Goal: Check status: Check status

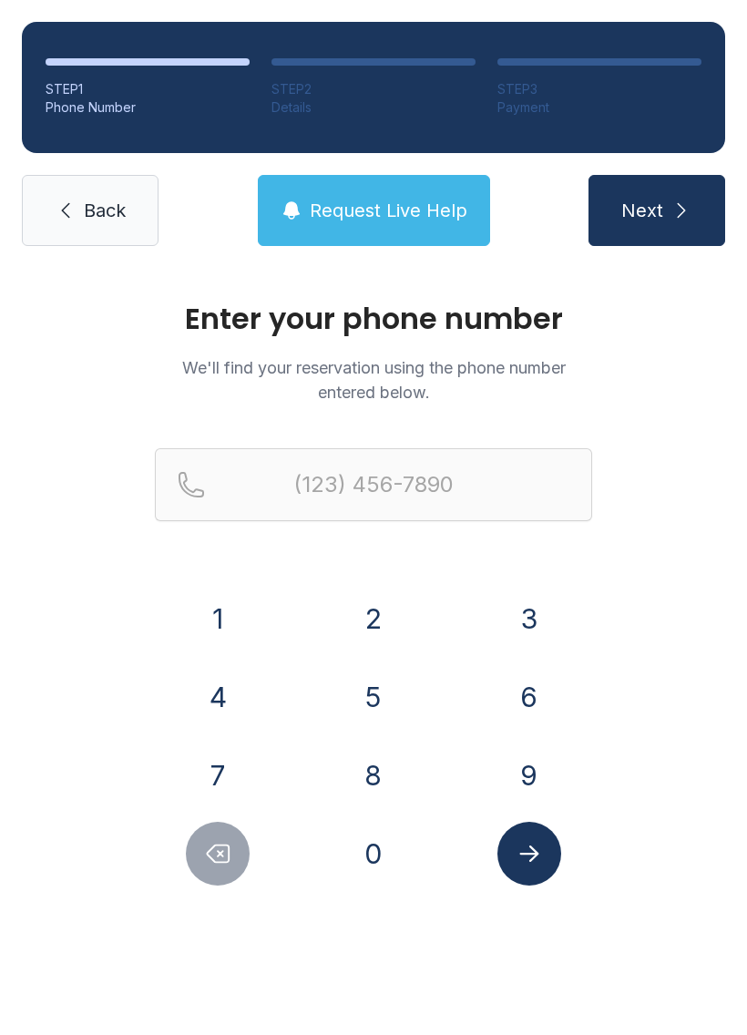
click at [527, 689] on button "6" at bounding box center [529, 697] width 64 height 64
click at [536, 615] on button "3" at bounding box center [529, 619] width 64 height 64
click at [244, 607] on button "1" at bounding box center [218, 619] width 64 height 64
click at [372, 772] on button "8" at bounding box center [374, 775] width 64 height 64
click at [247, 752] on div "7" at bounding box center [218, 775] width 127 height 64
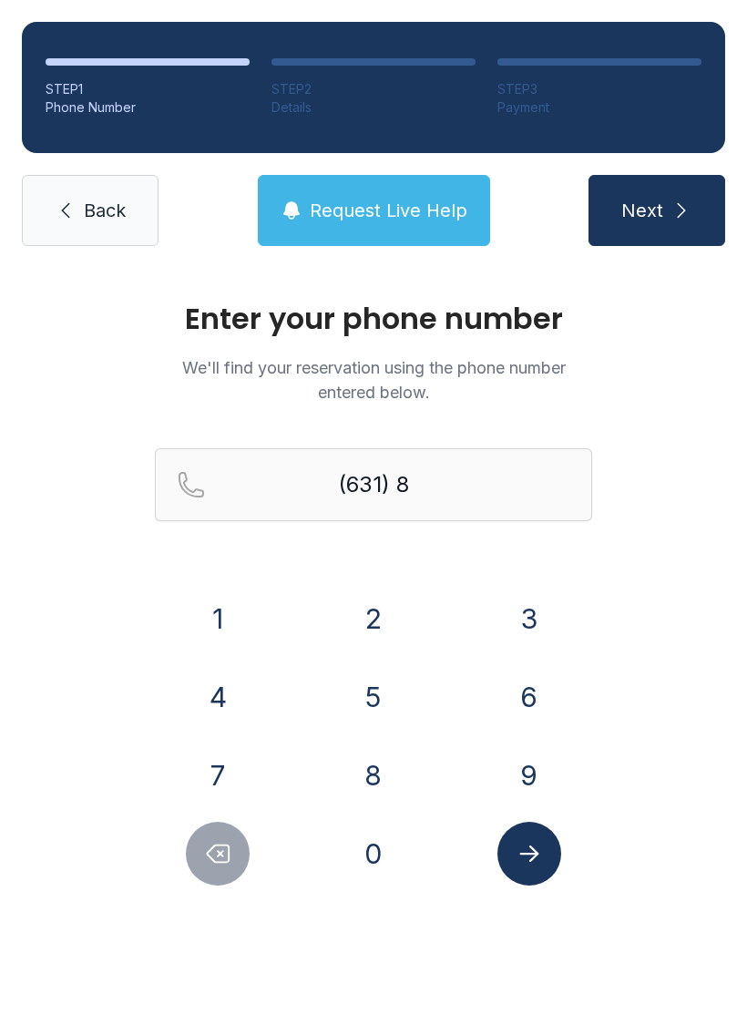
click at [383, 709] on button "5" at bounding box center [374, 697] width 64 height 64
click at [523, 703] on button "6" at bounding box center [529, 697] width 64 height 64
click at [534, 699] on button "6" at bounding box center [529, 697] width 64 height 64
click at [535, 625] on button "3" at bounding box center [529, 619] width 64 height 64
click at [531, 773] on button "9" at bounding box center [529, 775] width 64 height 64
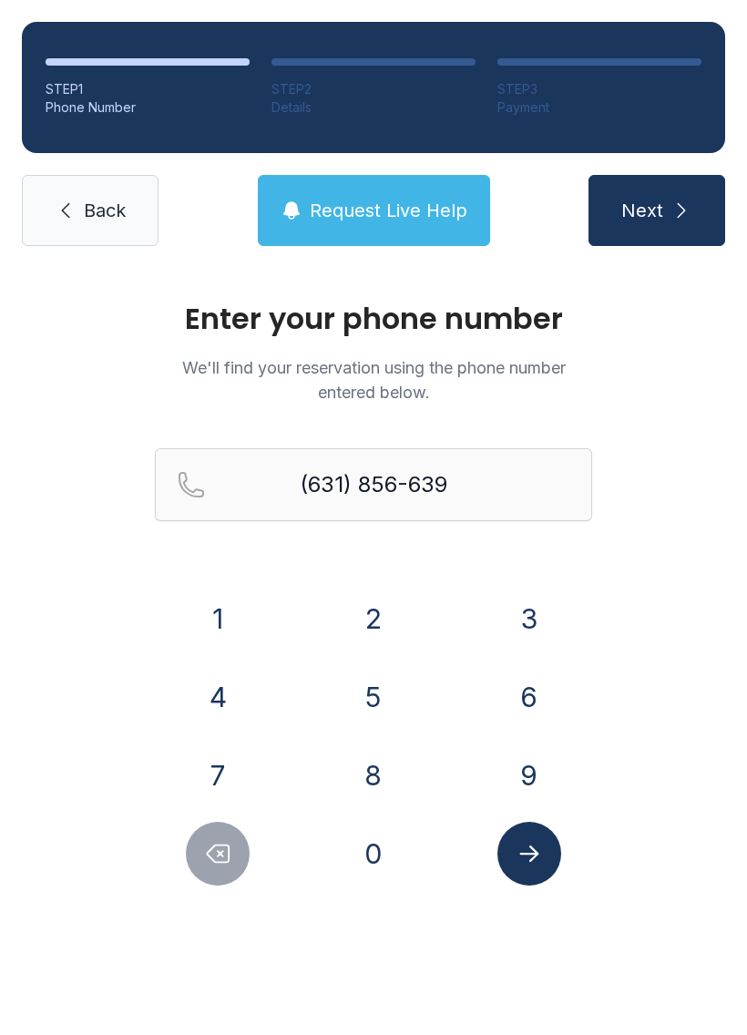
click at [231, 842] on icon "Delete number" at bounding box center [217, 853] width 27 height 27
click at [230, 842] on icon "Delete number" at bounding box center [217, 853] width 27 height 27
click at [220, 861] on icon "Delete number" at bounding box center [217, 853] width 27 height 27
click at [214, 859] on icon "Delete number" at bounding box center [217, 853] width 27 height 27
click at [235, 785] on button "7" at bounding box center [218, 775] width 64 height 64
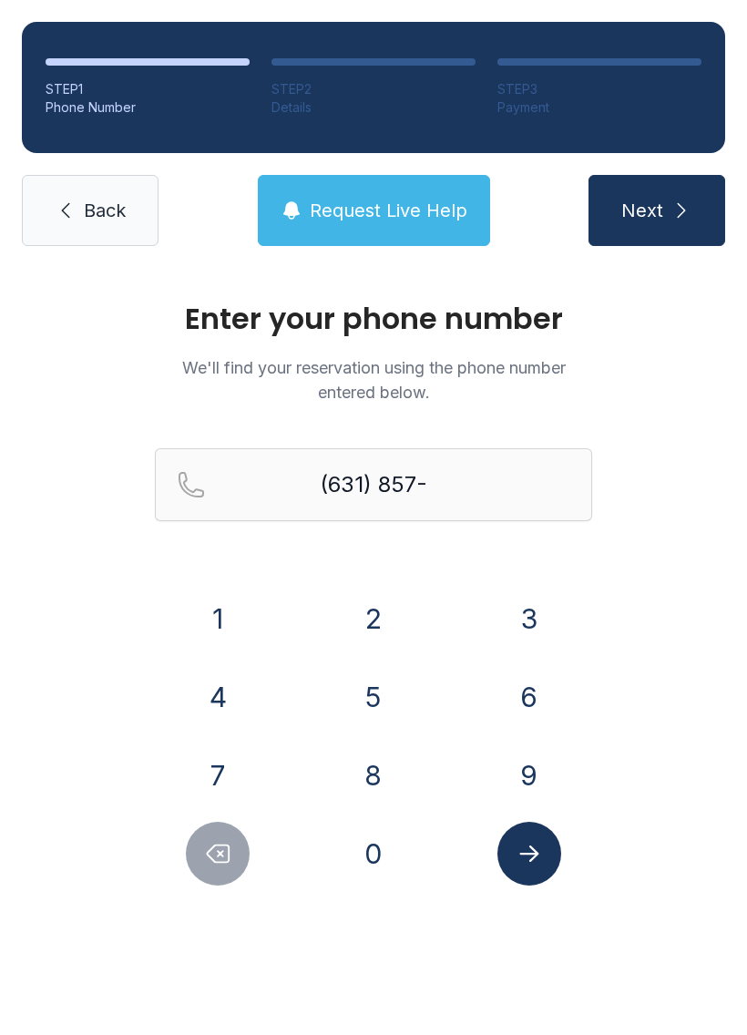
click at [526, 695] on button "6" at bounding box center [529, 697] width 64 height 64
click at [525, 695] on button "6" at bounding box center [529, 697] width 64 height 64
click at [546, 600] on button "3" at bounding box center [529, 619] width 64 height 64
click at [522, 779] on button "9" at bounding box center [529, 775] width 64 height 64
click at [534, 854] on icon "Submit lookup form" at bounding box center [528, 853] width 19 height 16
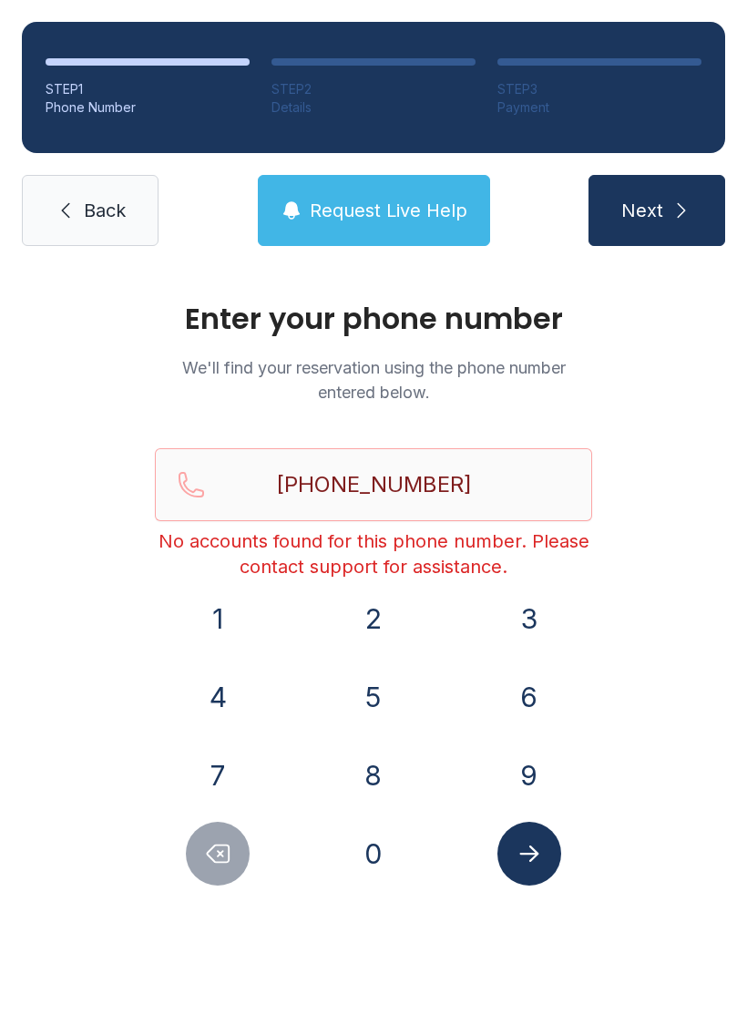
click at [231, 858] on icon "Delete number" at bounding box center [217, 853] width 27 height 27
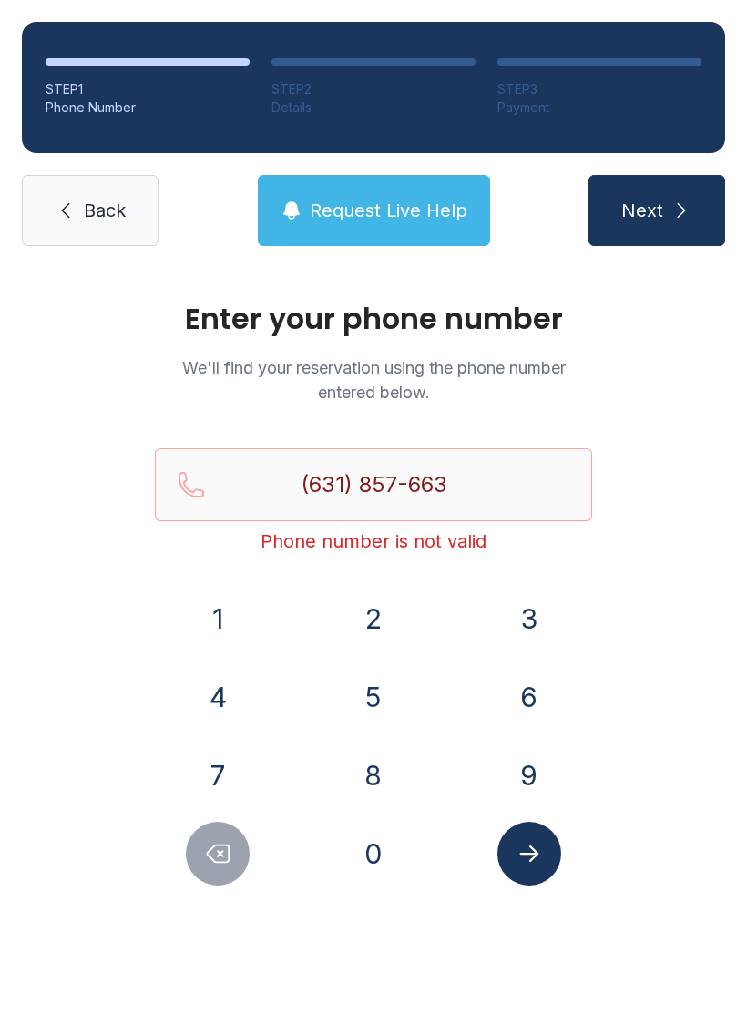
click at [231, 857] on icon "Delete number" at bounding box center [217, 853] width 27 height 27
click at [228, 848] on icon "Delete number" at bounding box center [217, 853] width 27 height 27
click at [228, 847] on icon "Delete number" at bounding box center [217, 853] width 27 height 27
click at [225, 861] on icon "Delete number" at bounding box center [217, 853] width 27 height 27
click at [224, 860] on icon "Delete number" at bounding box center [217, 853] width 27 height 27
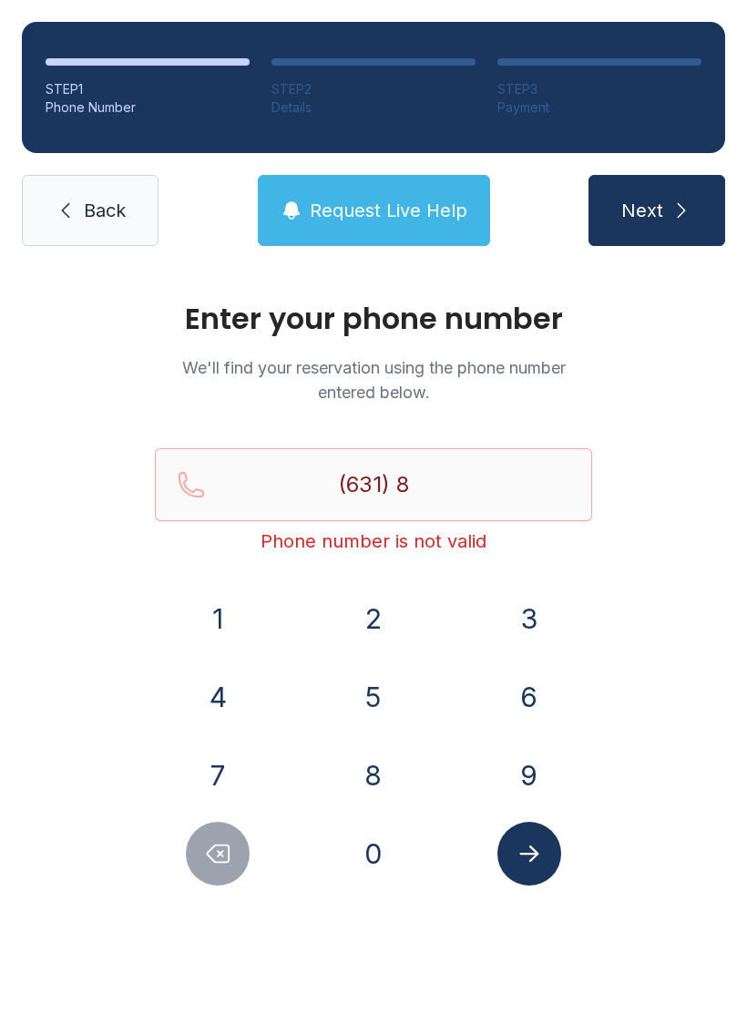
click at [234, 772] on button "7" at bounding box center [218, 775] width 64 height 64
click at [393, 695] on button "5" at bounding box center [374, 697] width 64 height 64
click at [531, 704] on button "6" at bounding box center [529, 697] width 64 height 64
click at [530, 704] on button "6" at bounding box center [529, 697] width 64 height 64
click at [538, 607] on button "3" at bounding box center [529, 619] width 64 height 64
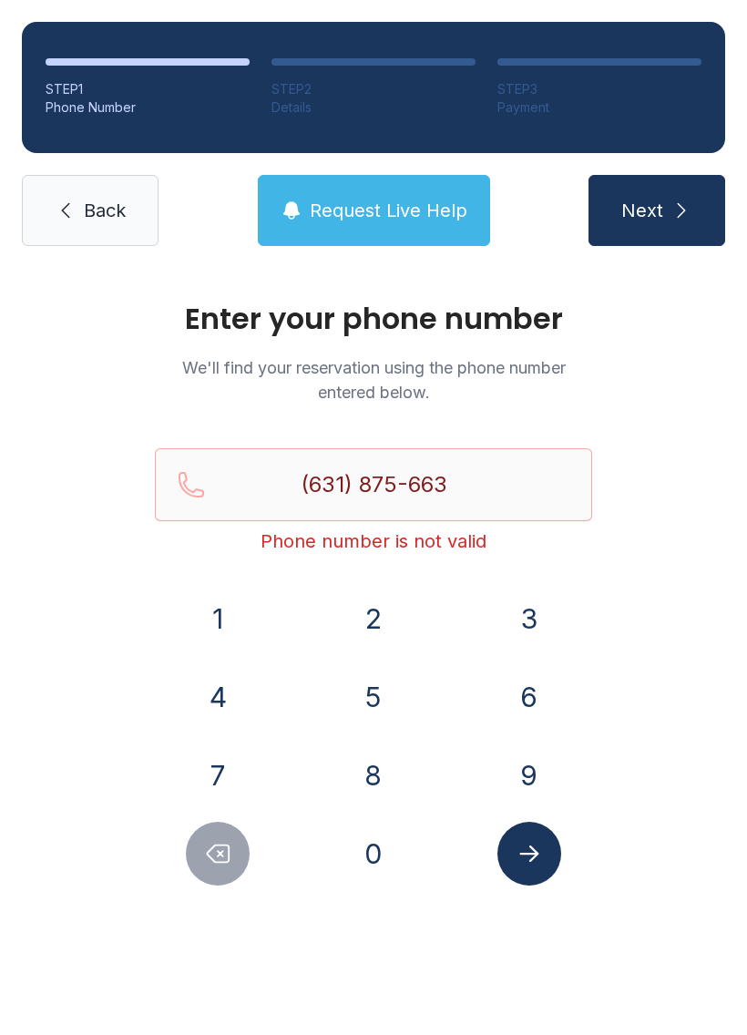
click at [527, 775] on button "9" at bounding box center [529, 775] width 64 height 64
click at [532, 845] on icon "Submit lookup form" at bounding box center [529, 853] width 27 height 27
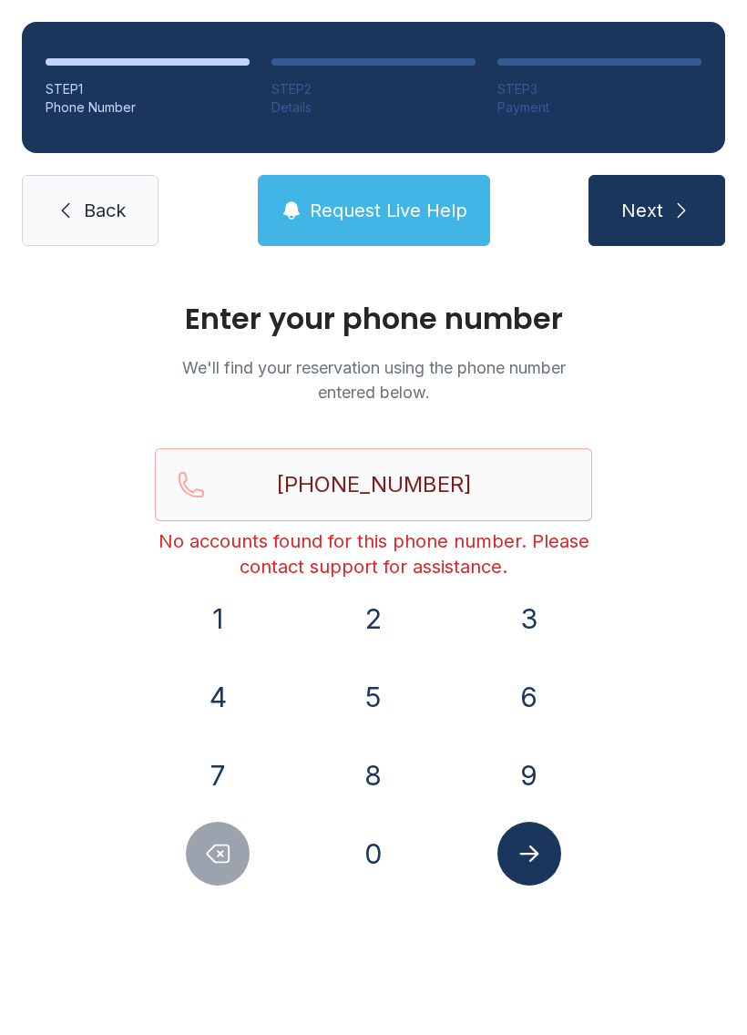
click at [669, 215] on button "Next" at bounding box center [656, 210] width 137 height 71
click at [229, 846] on icon "Delete number" at bounding box center [219, 853] width 22 height 17
click at [229, 845] on icon "Delete number" at bounding box center [219, 853] width 22 height 17
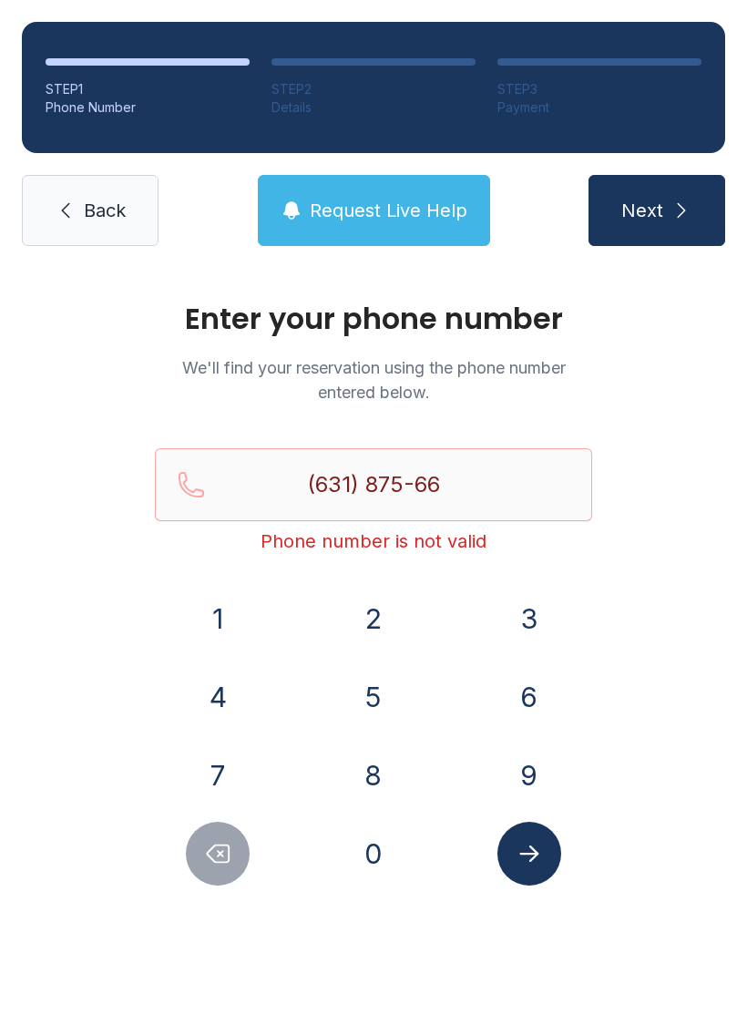
click at [224, 844] on icon "Delete number" at bounding box center [217, 853] width 27 height 27
click at [223, 844] on icon "Delete number" at bounding box center [217, 853] width 27 height 27
click at [218, 854] on icon "Delete number" at bounding box center [217, 853] width 27 height 27
click at [209, 861] on icon "Delete number" at bounding box center [217, 853] width 27 height 27
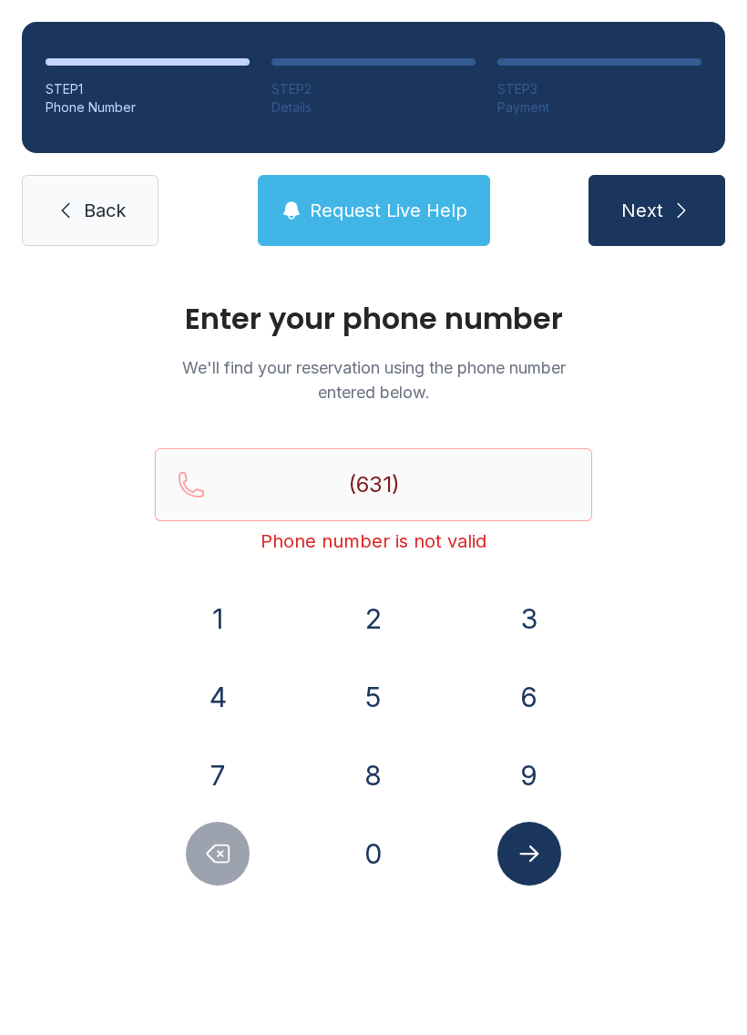
click at [209, 860] on icon "Delete number" at bounding box center [217, 853] width 27 height 27
click at [216, 854] on icon "Delete number" at bounding box center [217, 853] width 27 height 27
type input "(6"
click at [216, 854] on icon "Delete number" at bounding box center [217, 853] width 27 height 27
click at [211, 855] on icon "Delete number" at bounding box center [217, 853] width 27 height 27
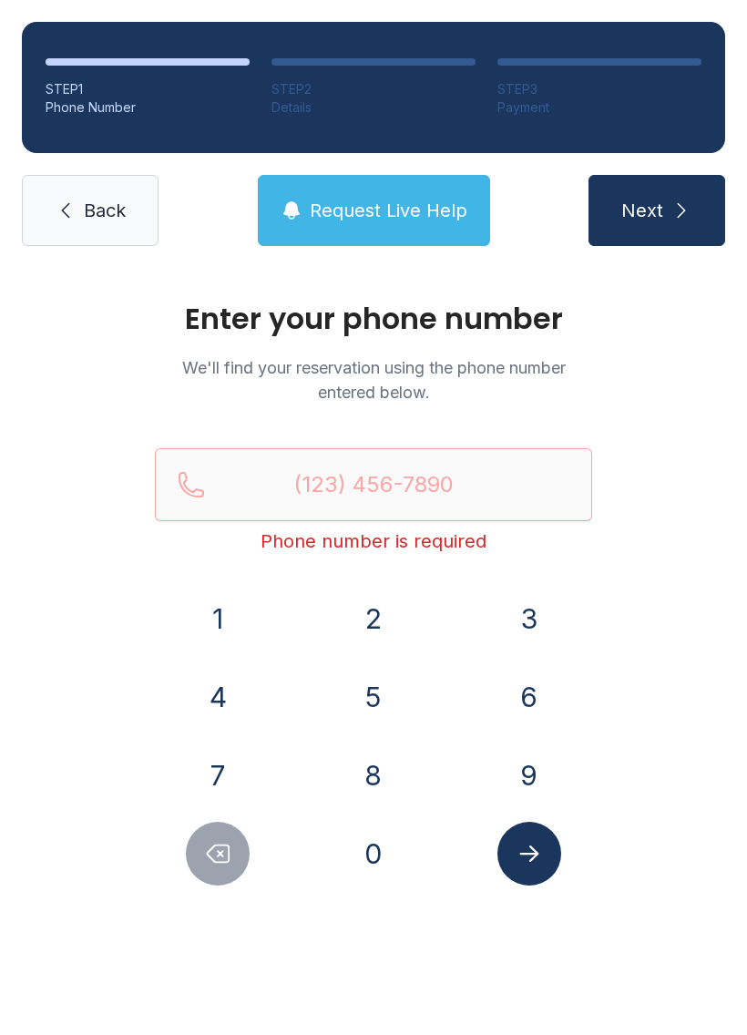
click at [210, 854] on icon "Delete number" at bounding box center [217, 853] width 27 height 27
click at [206, 864] on icon "Delete number" at bounding box center [217, 853] width 27 height 27
click at [529, 686] on button "6" at bounding box center [529, 697] width 64 height 64
click at [529, 608] on button "3" at bounding box center [529, 619] width 64 height 64
click at [230, 624] on button "1" at bounding box center [218, 619] width 64 height 64
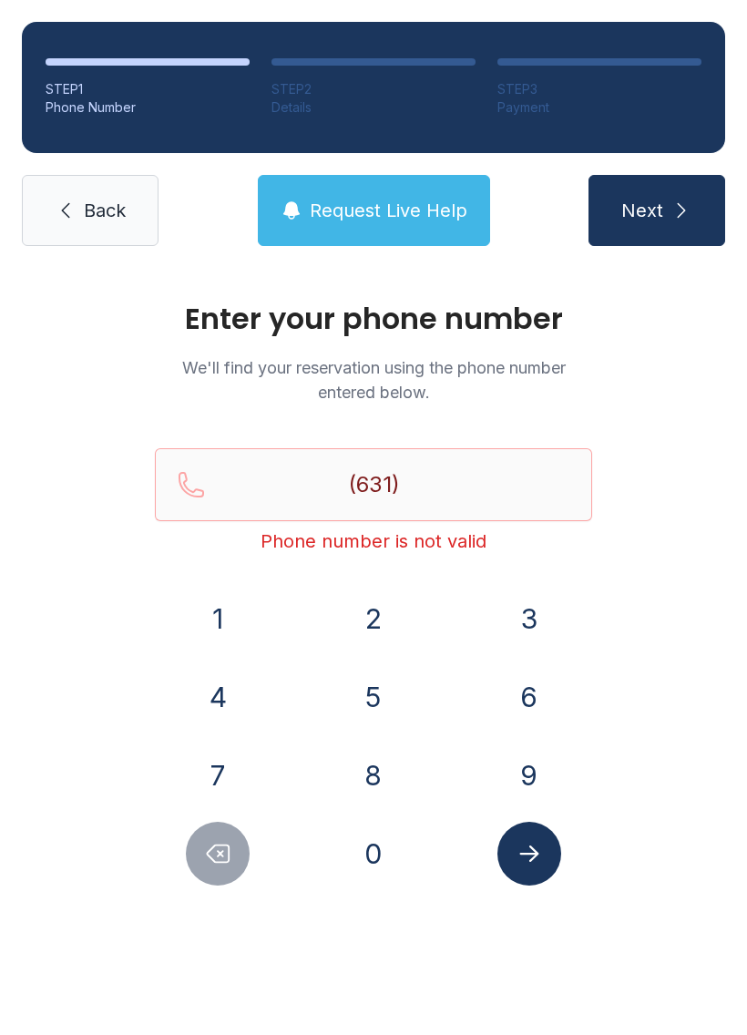
click at [367, 776] on button "8" at bounding box center [374, 775] width 64 height 64
click at [227, 777] on button "7" at bounding box center [218, 775] width 64 height 64
click at [386, 701] on button "5" at bounding box center [374, 697] width 64 height 64
click at [536, 690] on button "6" at bounding box center [529, 697] width 64 height 64
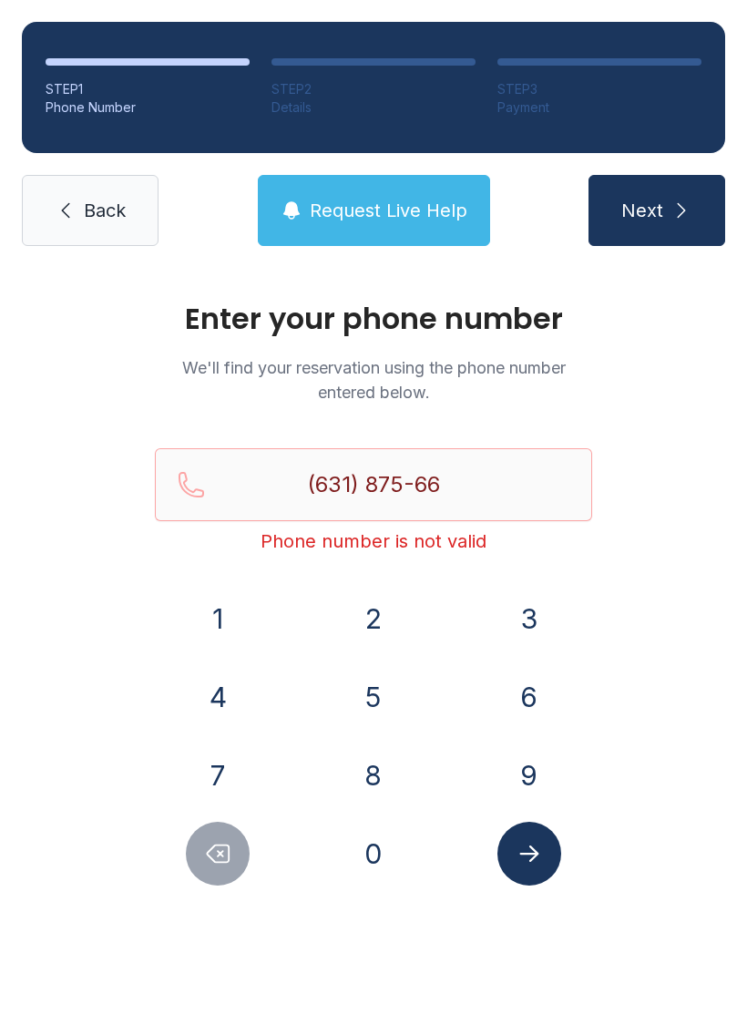
click at [534, 614] on button "3" at bounding box center [529, 619] width 64 height 64
click at [529, 783] on button "9" at bounding box center [529, 775] width 64 height 64
type input "[PHONE_NUMBER]"
click at [662, 217] on span "Next" at bounding box center [642, 211] width 42 height 26
